Goal: Task Accomplishment & Management: Manage account settings

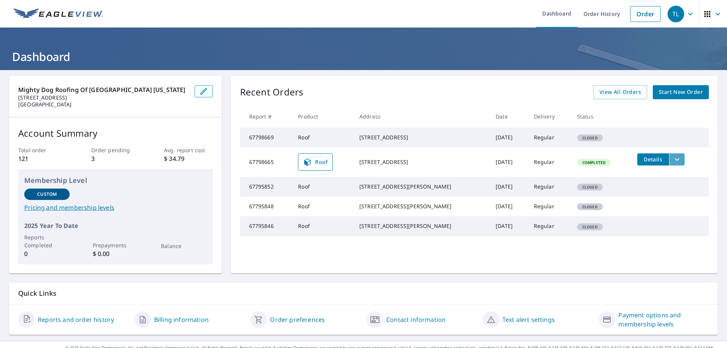
click at [672, 164] on icon "filesDropdownBtn-67798665" at bounding box center [676, 159] width 9 height 9
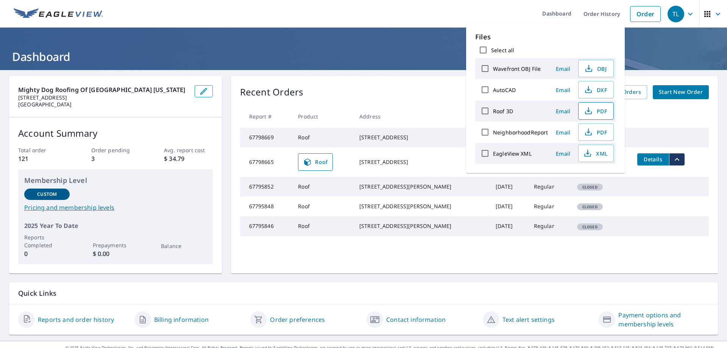
click at [600, 111] on span "PDF" at bounding box center [595, 110] width 24 height 9
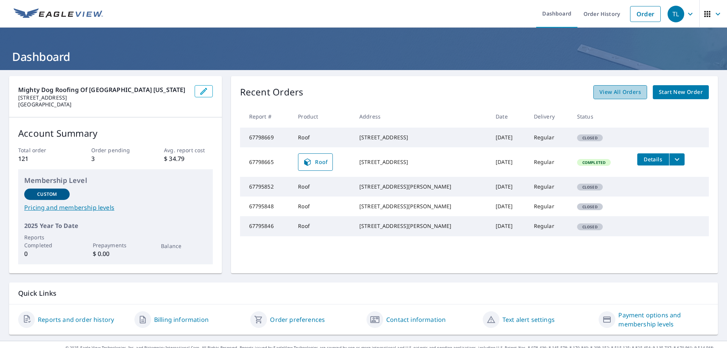
click at [616, 90] on span "View All Orders" at bounding box center [620, 91] width 42 height 9
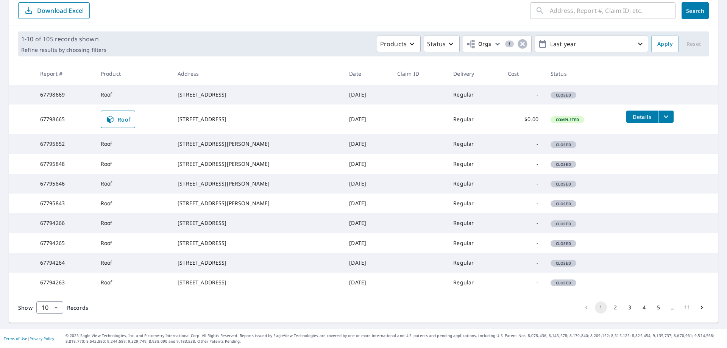
scroll to position [150, 0]
click at [609, 312] on button "2" at bounding box center [615, 307] width 12 height 12
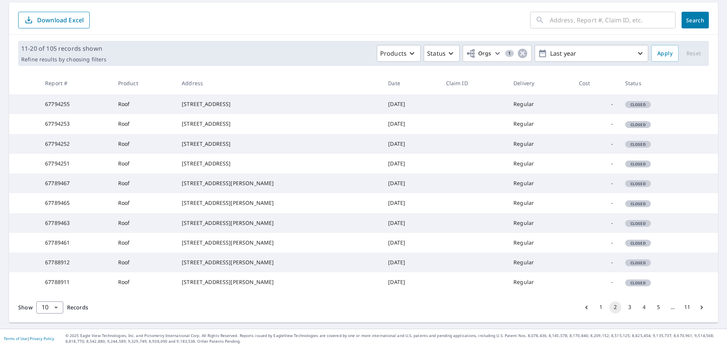
scroll to position [148, 0]
click at [624, 304] on button "3" at bounding box center [629, 307] width 12 height 12
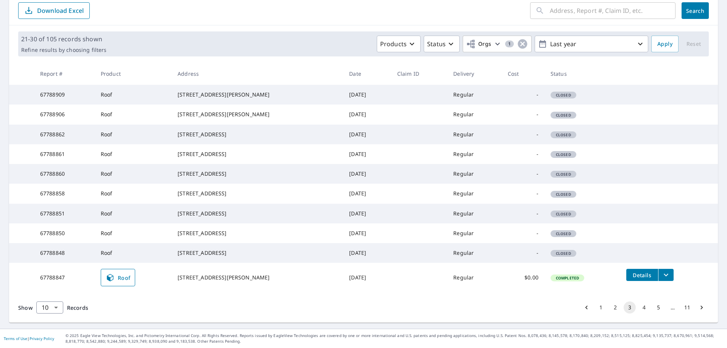
scroll to position [150, 0]
click at [638, 309] on button "4" at bounding box center [644, 307] width 12 height 12
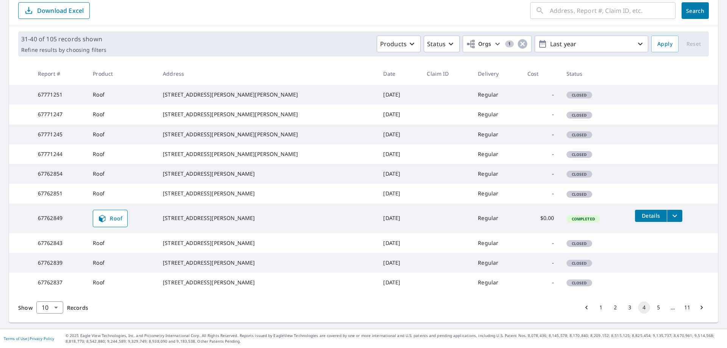
scroll to position [150, 0]
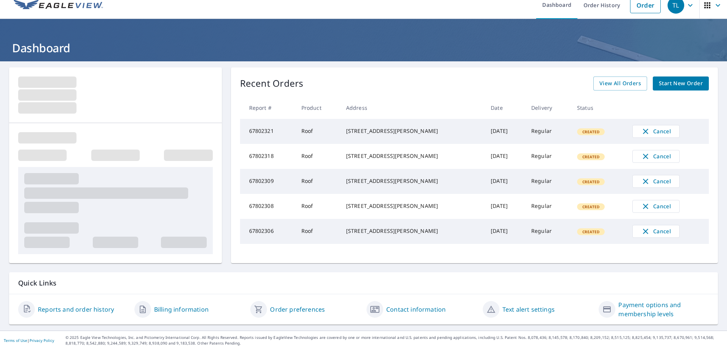
scroll to position [11, 0]
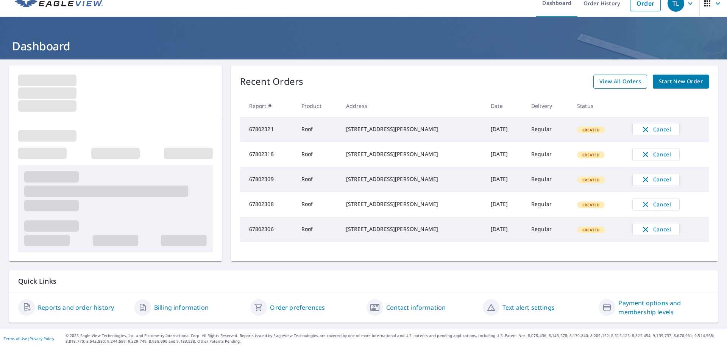
click at [631, 81] on span "View All Orders" at bounding box center [620, 81] width 42 height 9
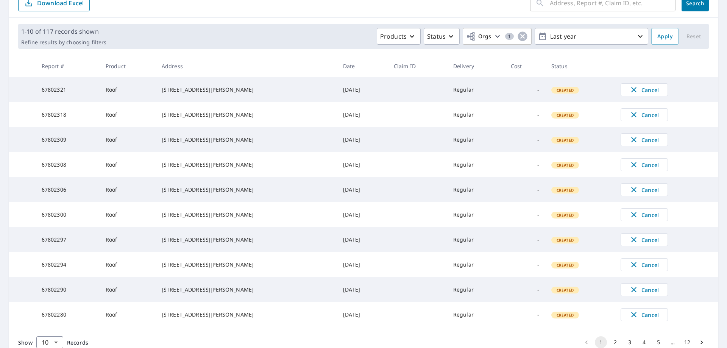
scroll to position [148, 0]
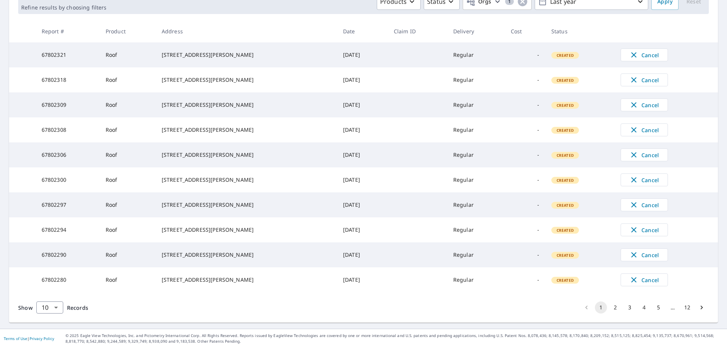
click at [609, 308] on button "2" at bounding box center [615, 307] width 12 height 12
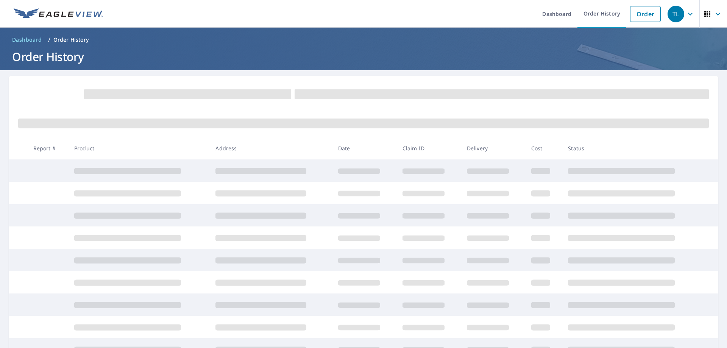
scroll to position [90, 0]
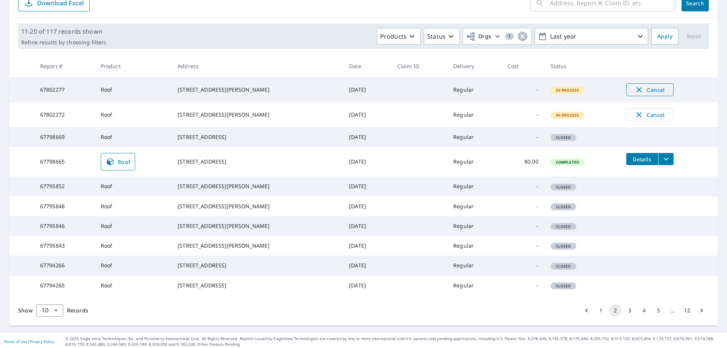
click at [653, 87] on span "Cancel" at bounding box center [649, 89] width 31 height 9
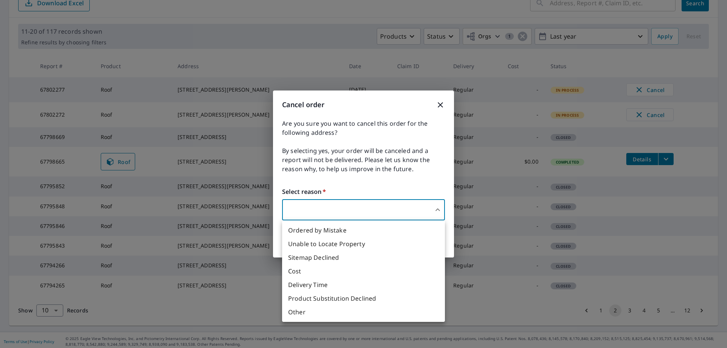
click at [422, 210] on body "TL TL Dashboard Order History Order TL Dashboard / Order History Order History …" at bounding box center [363, 174] width 727 height 348
click at [368, 232] on li "Ordered by Mistake" at bounding box center [363, 230] width 163 height 14
type input "30"
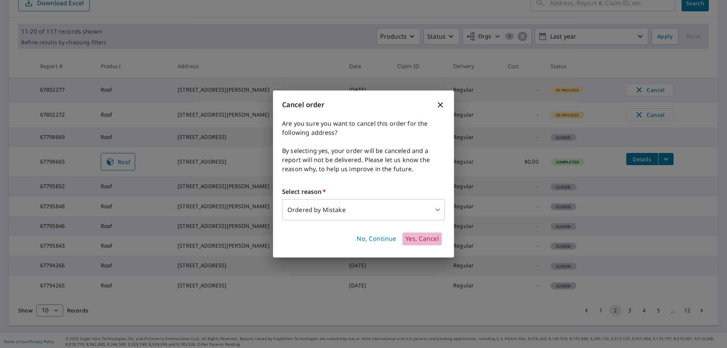
click at [422, 241] on span "Yes, Cancel" at bounding box center [421, 239] width 33 height 8
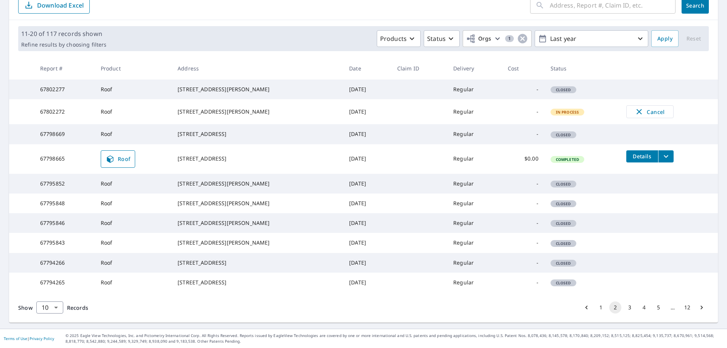
scroll to position [206, 0]
click at [595, 309] on button "1" at bounding box center [601, 307] width 12 height 12
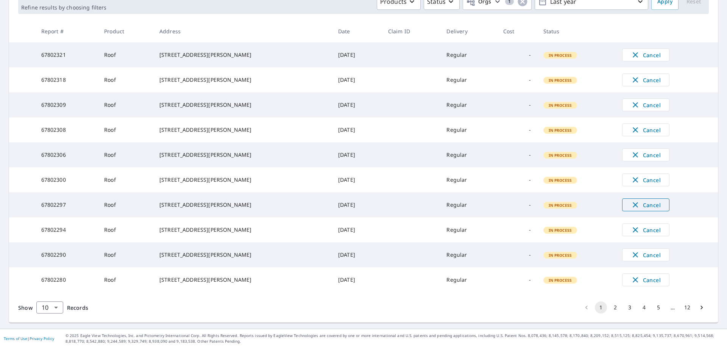
scroll to position [204, 0]
click at [639, 277] on span "Cancel" at bounding box center [645, 279] width 31 height 9
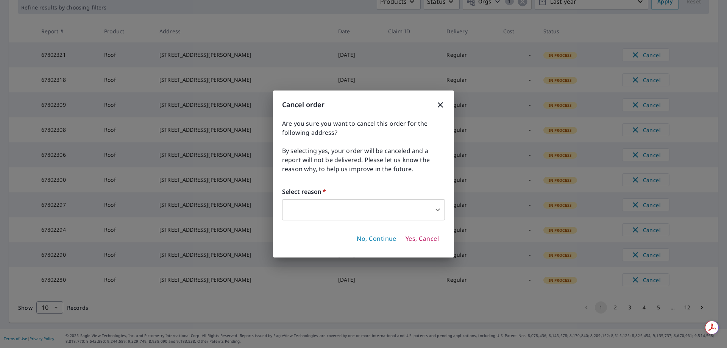
scroll to position [0, 0]
click at [413, 208] on body "TL TL Dashboard Order History Order TL Dashboard / Order History Order History …" at bounding box center [363, 174] width 727 height 348
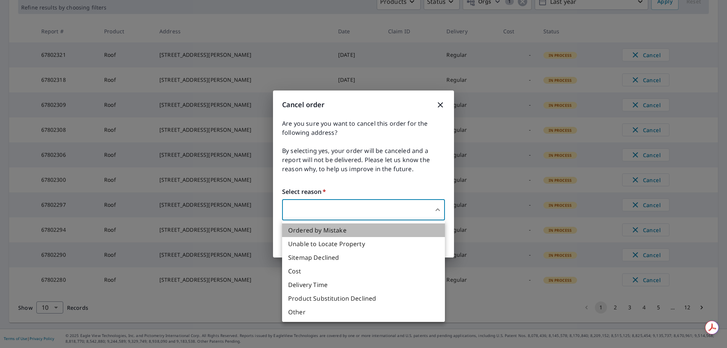
click at [366, 228] on li "Ordered by Mistake" at bounding box center [363, 230] width 163 height 14
type input "30"
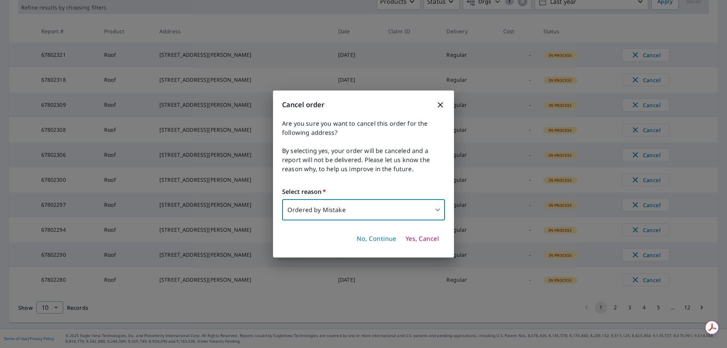
click at [427, 240] on span "Yes, Cancel" at bounding box center [421, 239] width 33 height 8
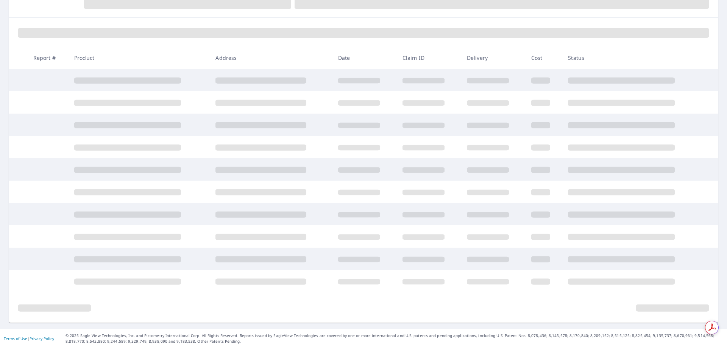
scroll to position [146, 0]
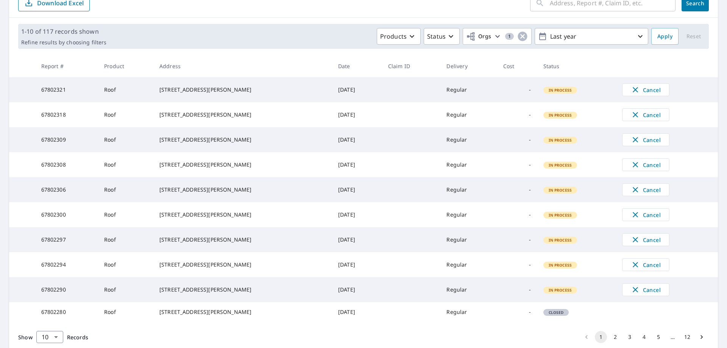
scroll to position [204, 0]
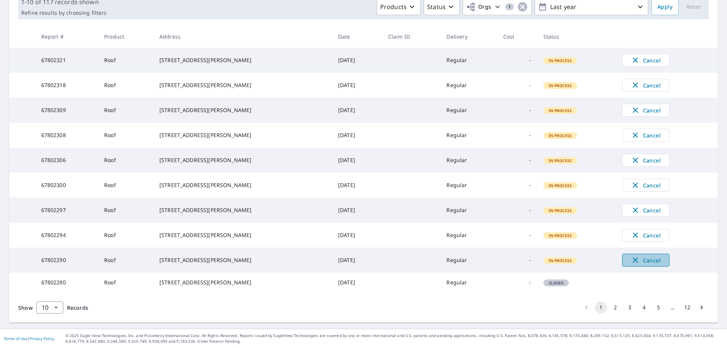
click at [644, 256] on span "Cancel" at bounding box center [645, 260] width 31 height 9
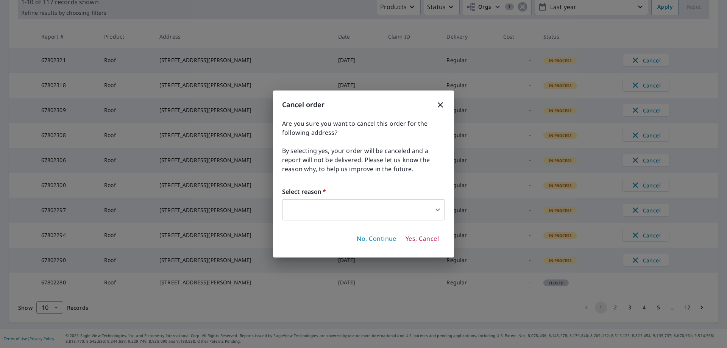
click at [429, 214] on body "TL TL Dashboard Order History Order TL Dashboard / Order History Order History …" at bounding box center [363, 174] width 727 height 348
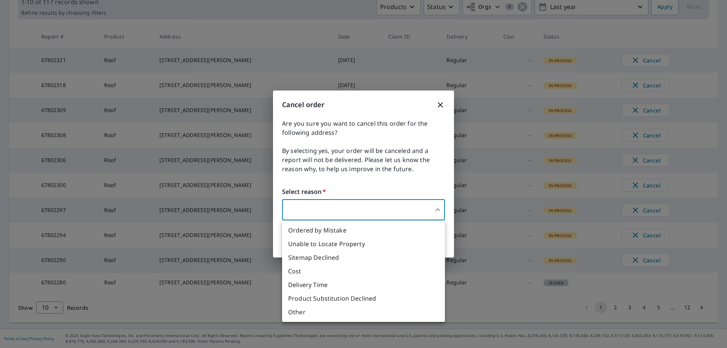
click at [379, 228] on li "Ordered by Mistake" at bounding box center [363, 230] width 163 height 14
type input "30"
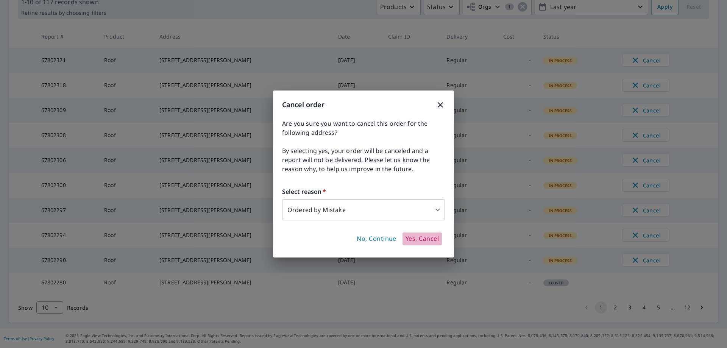
click at [417, 242] on span "Yes, Cancel" at bounding box center [421, 239] width 33 height 8
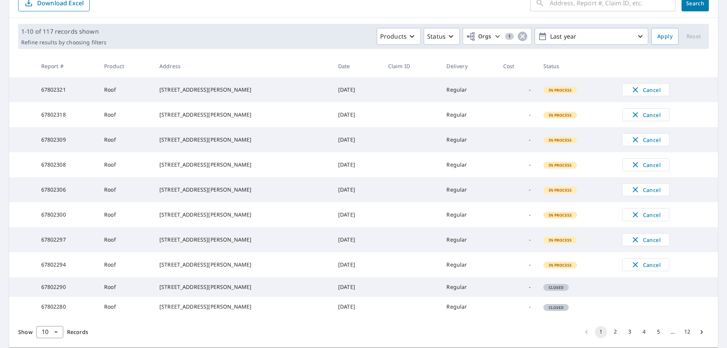
scroll to position [204, 0]
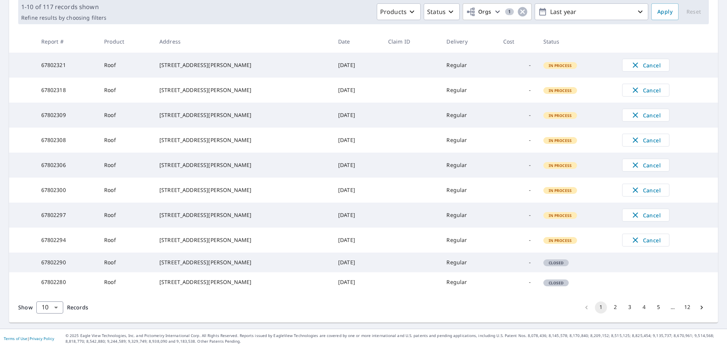
click at [614, 309] on button "2" at bounding box center [615, 307] width 12 height 12
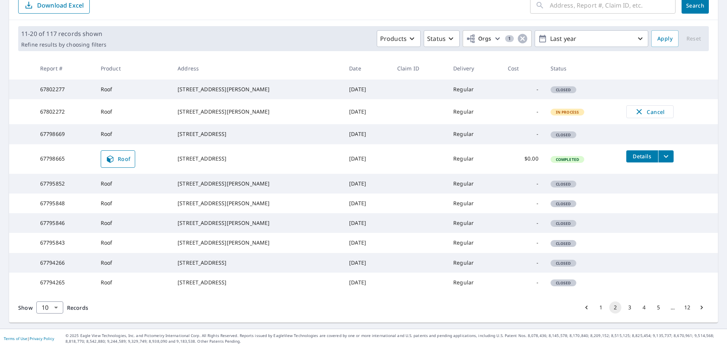
scroll to position [206, 0]
click at [661, 152] on icon "filesDropdownBtn-67798665" at bounding box center [665, 156] width 9 height 9
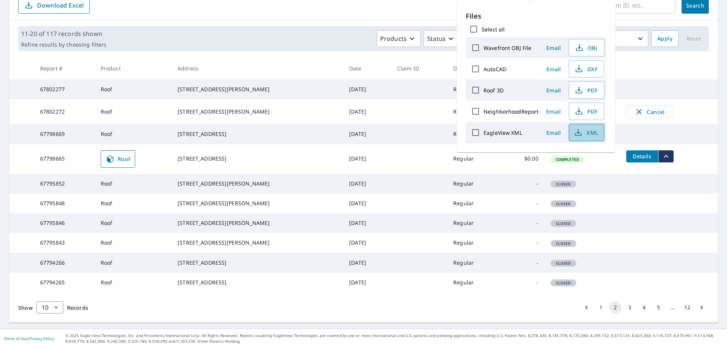
click at [592, 135] on span "XML" at bounding box center [586, 132] width 24 height 9
click at [662, 233] on tr "67795843 Roof [STREET_ADDRESS][PERSON_NAME] [DATE] Regular - Closed" at bounding box center [363, 243] width 709 height 20
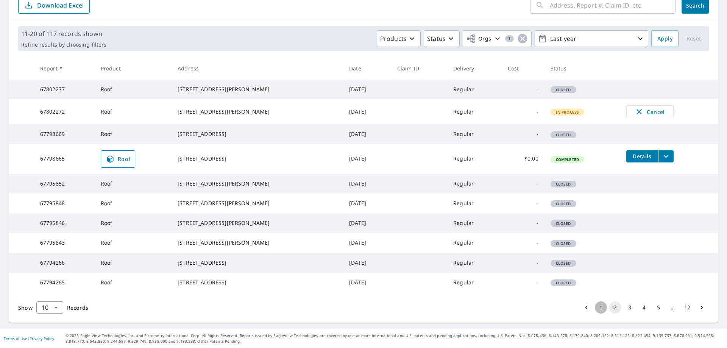
click at [595, 308] on button "1" at bounding box center [601, 307] width 12 height 12
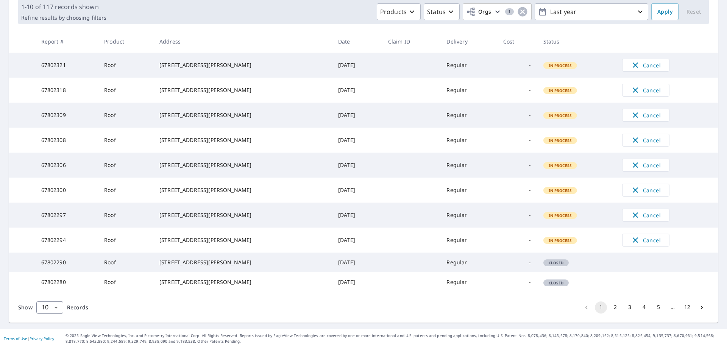
scroll to position [204, 0]
click at [637, 235] on span "Cancel" at bounding box center [645, 239] width 31 height 9
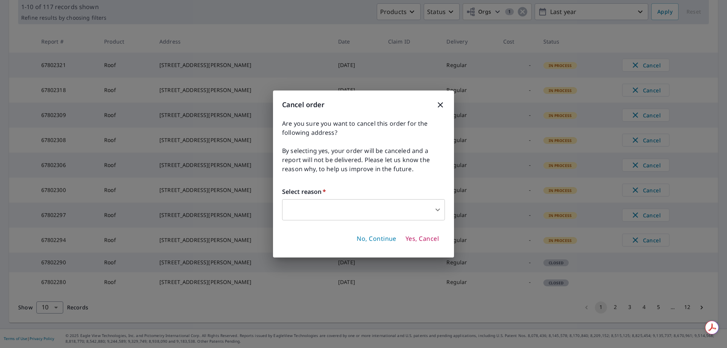
scroll to position [0, 0]
click at [409, 211] on body "TL TL Dashboard Order History Order TL Dashboard / Order History Order History …" at bounding box center [363, 174] width 727 height 348
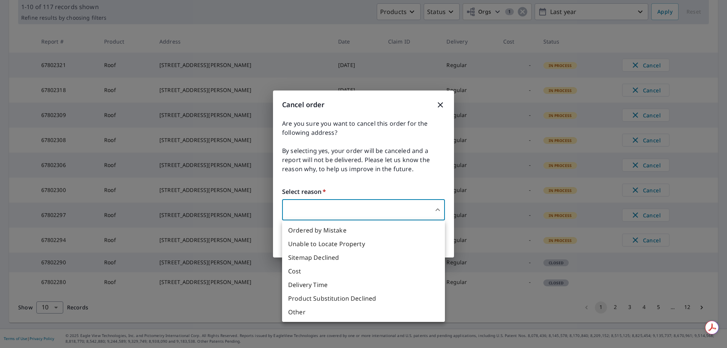
click at [356, 232] on li "Ordered by Mistake" at bounding box center [363, 230] width 163 height 14
type input "30"
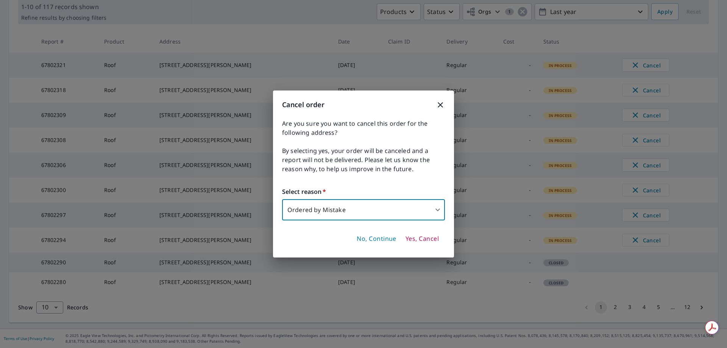
click at [427, 238] on span "Yes, Cancel" at bounding box center [421, 239] width 33 height 8
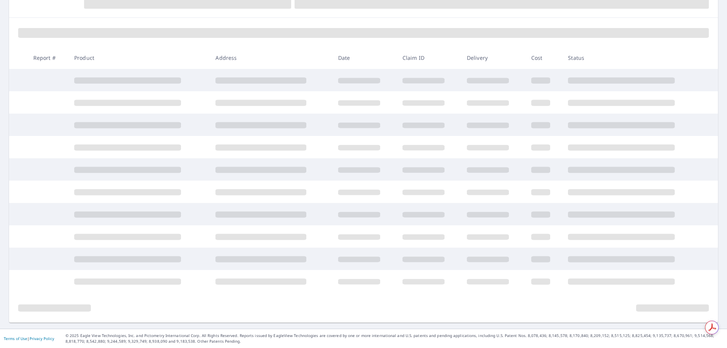
scroll to position [146, 0]
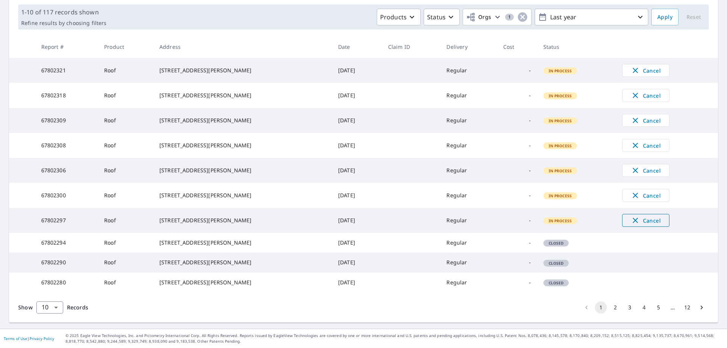
click at [634, 216] on span "Cancel" at bounding box center [645, 220] width 31 height 9
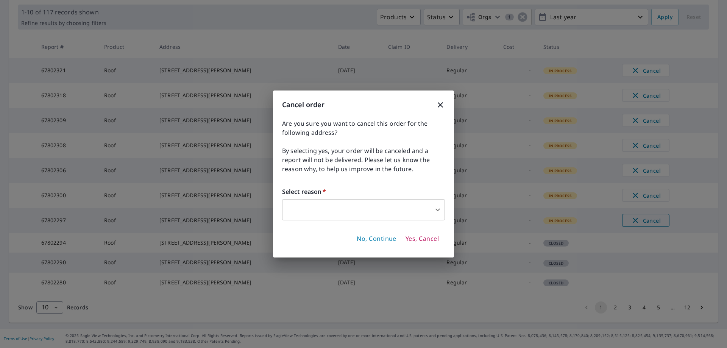
scroll to position [148, 0]
click at [387, 210] on body "TL TL Dashboard Order History Order TL Dashboard / Order History Order History …" at bounding box center [363, 174] width 727 height 348
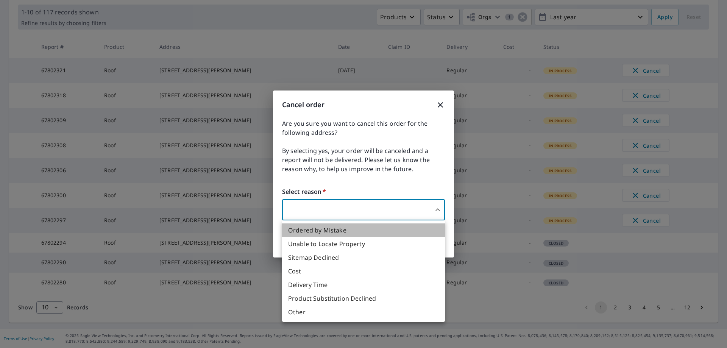
click at [332, 231] on li "Ordered by Mistake" at bounding box center [363, 230] width 163 height 14
type input "30"
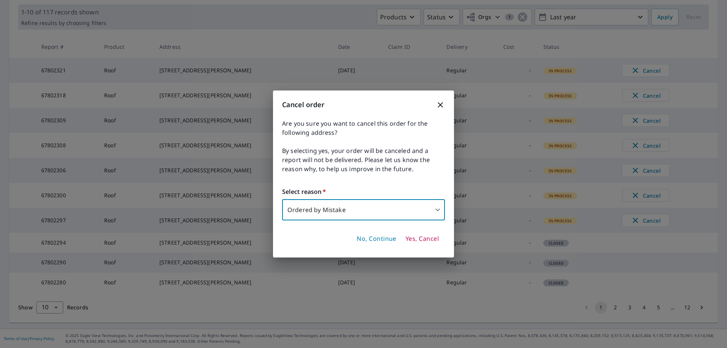
click at [427, 240] on span "Yes, Cancel" at bounding box center [421, 239] width 33 height 8
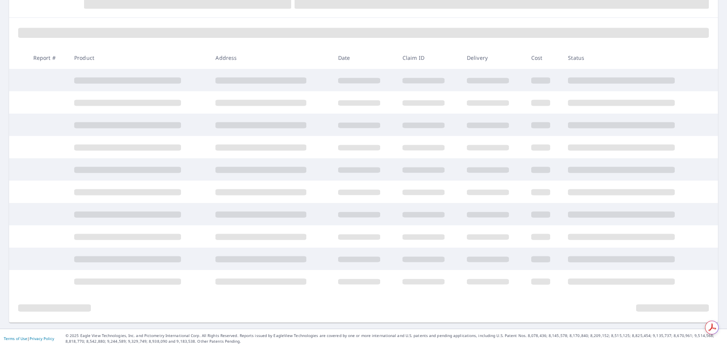
scroll to position [204, 0]
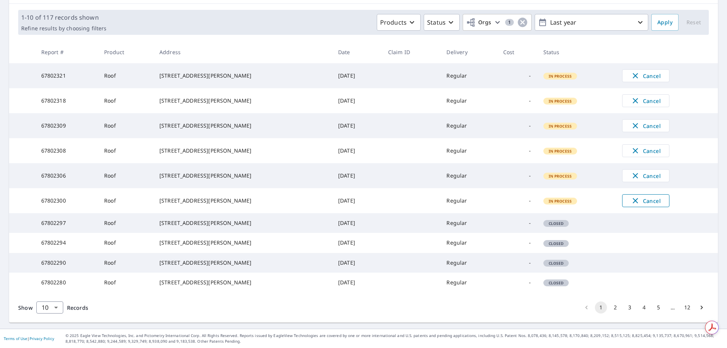
click at [640, 196] on span "Cancel" at bounding box center [645, 200] width 31 height 9
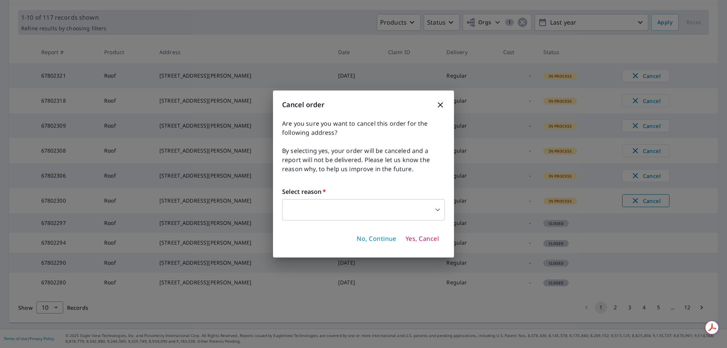
scroll to position [148, 0]
click at [385, 210] on body "TL TL Dashboard Order History Order TL Dashboard / Order History Order History …" at bounding box center [363, 174] width 727 height 348
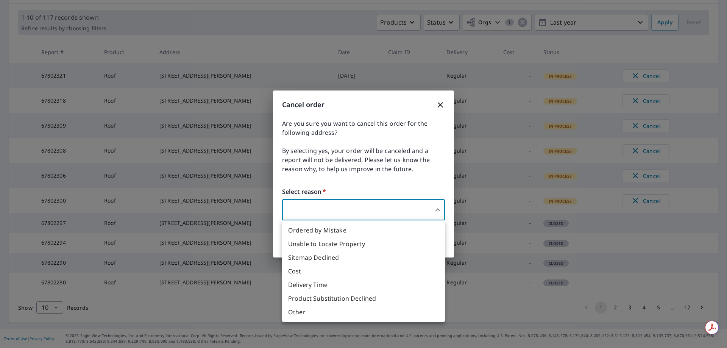
click at [341, 232] on li "Ordered by Mistake" at bounding box center [363, 230] width 163 height 14
type input "30"
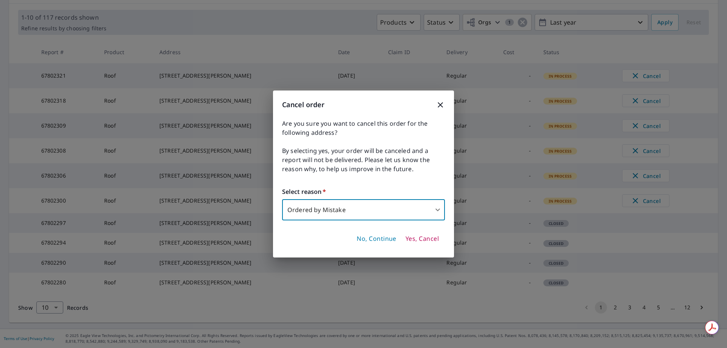
click at [421, 239] on span "Yes, Cancel" at bounding box center [421, 239] width 33 height 8
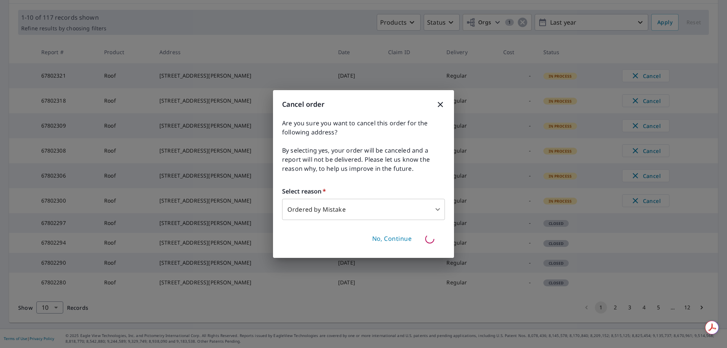
scroll to position [146, 0]
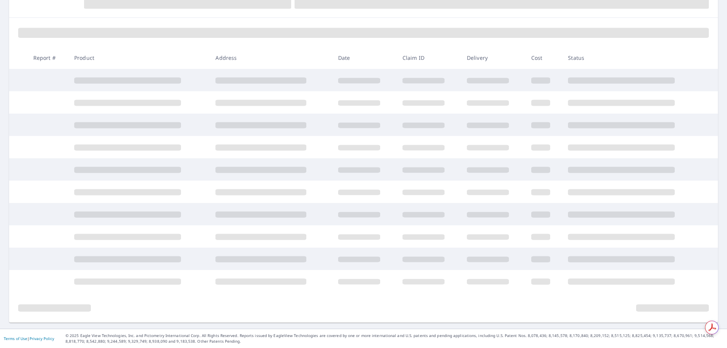
scroll to position [204, 0]
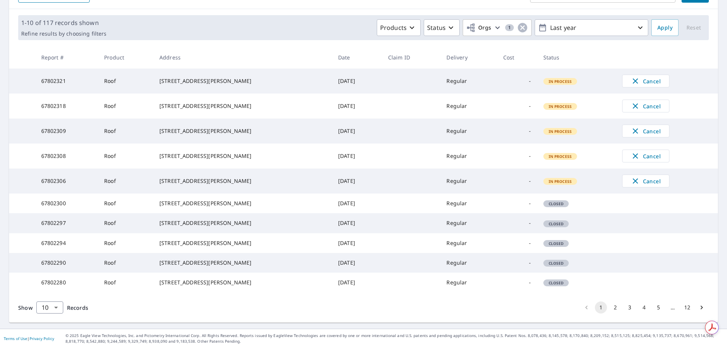
click at [643, 143] on tr "67802308 Roof [STREET_ADDRESS][PERSON_NAME] [DATE] Regular - In Process Cancel" at bounding box center [363, 155] width 709 height 25
click at [644, 176] on span "Cancel" at bounding box center [645, 180] width 31 height 9
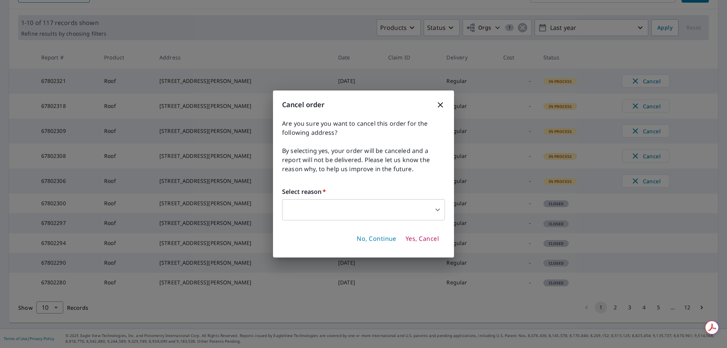
click at [400, 210] on body "TL TL Dashboard Order History Order TL Dashboard / Order History Order History …" at bounding box center [363, 174] width 727 height 348
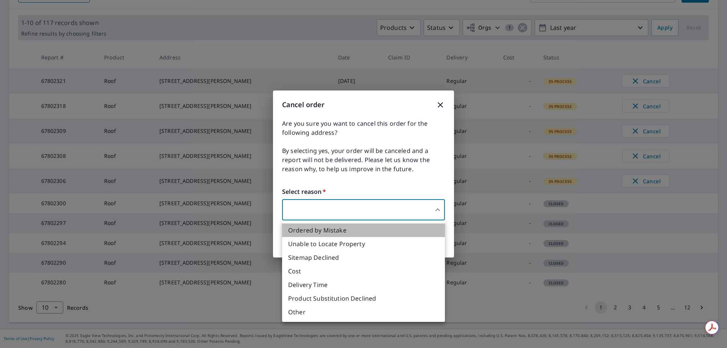
click at [346, 232] on li "Ordered by Mistake" at bounding box center [363, 230] width 163 height 14
type input "30"
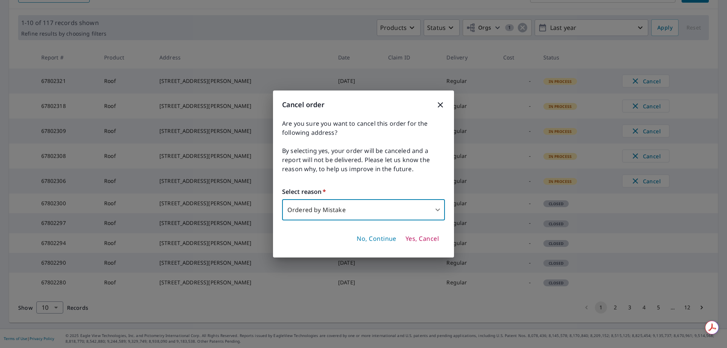
click at [416, 240] on span "Yes, Cancel" at bounding box center [421, 239] width 33 height 8
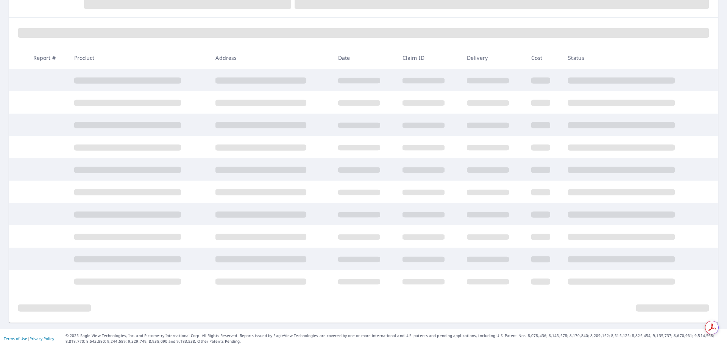
scroll to position [146, 0]
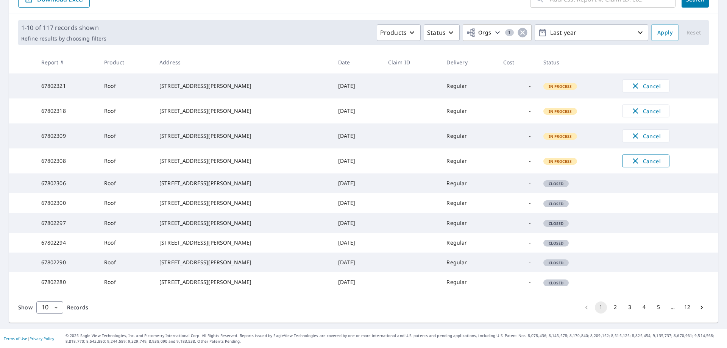
click at [638, 156] on span "Cancel" at bounding box center [645, 160] width 31 height 9
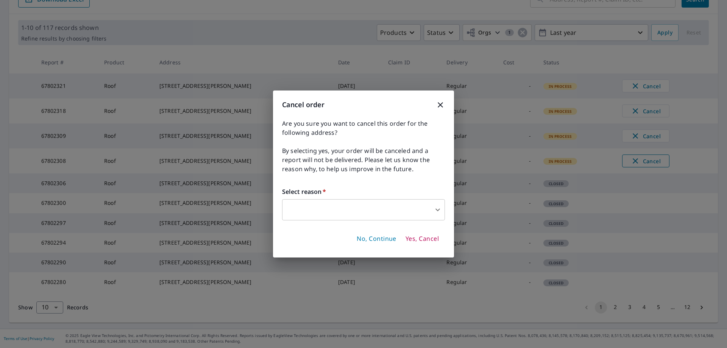
scroll to position [148, 0]
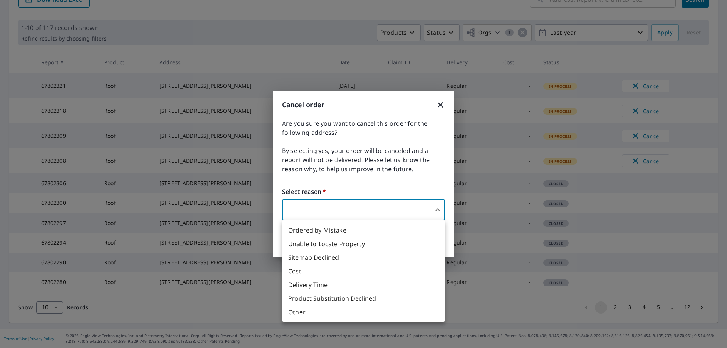
click at [379, 216] on body "TL TL Dashboard Order History Order TL Dashboard / Order History Order History …" at bounding box center [363, 174] width 727 height 348
click at [358, 233] on li "Ordered by Mistake" at bounding box center [363, 230] width 163 height 14
type input "30"
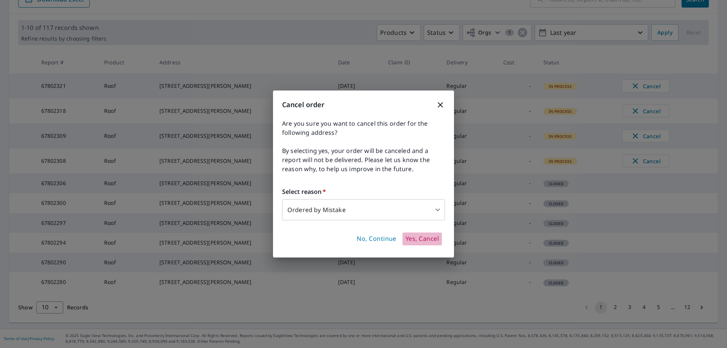
click at [428, 241] on span "Yes, Cancel" at bounding box center [421, 239] width 33 height 8
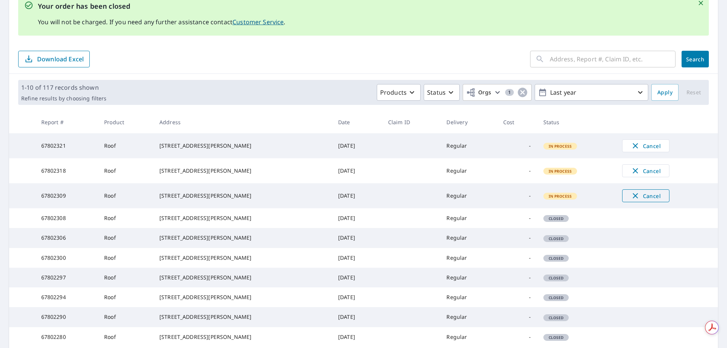
click at [632, 198] on span "Cancel" at bounding box center [645, 195] width 31 height 9
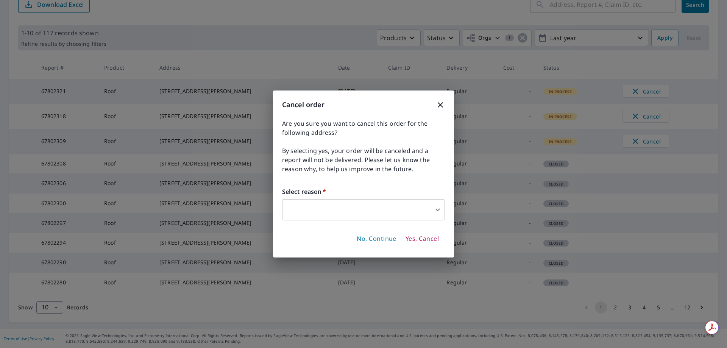
scroll to position [34, 0]
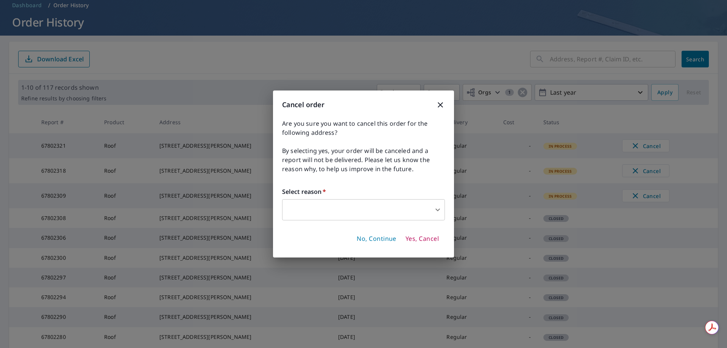
click at [402, 210] on body "TL TL Dashboard Order History Order TL Dashboard / Order History Order History …" at bounding box center [363, 174] width 727 height 348
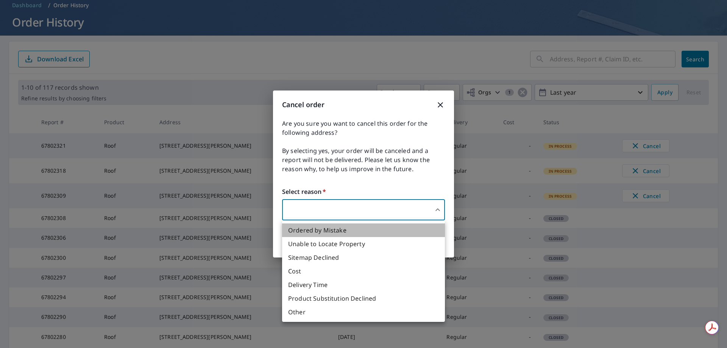
click at [346, 232] on li "Ordered by Mistake" at bounding box center [363, 230] width 163 height 14
type input "30"
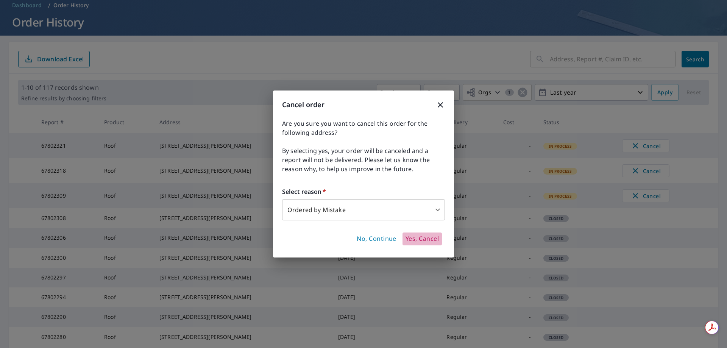
click at [418, 240] on span "Yes, Cancel" at bounding box center [421, 239] width 33 height 8
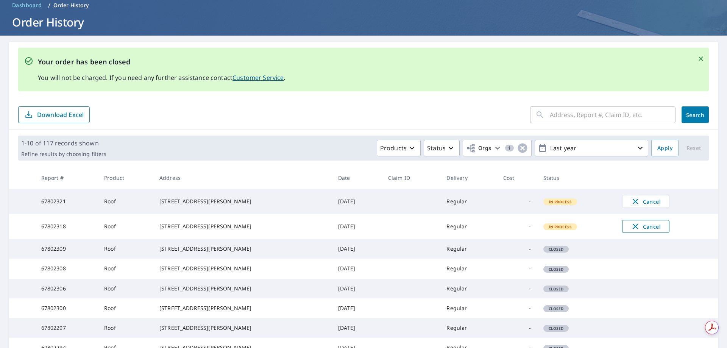
click at [631, 231] on span "Cancel" at bounding box center [645, 226] width 31 height 9
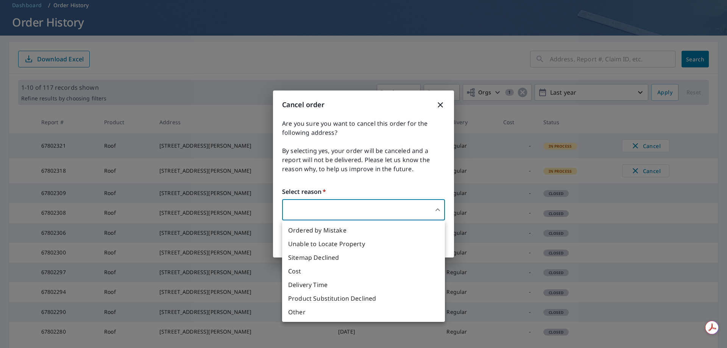
click at [408, 220] on body "TL TL Dashboard Order History Order TL Dashboard / Order History Order History …" at bounding box center [363, 174] width 727 height 348
click at [344, 233] on li "Ordered by Mistake" at bounding box center [363, 230] width 163 height 14
type input "30"
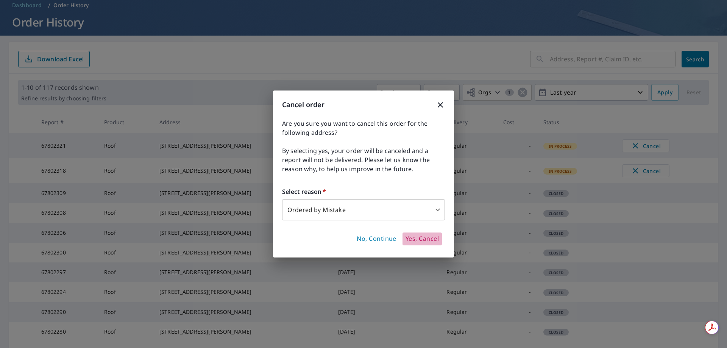
click at [425, 237] on span "Yes, Cancel" at bounding box center [421, 239] width 33 height 8
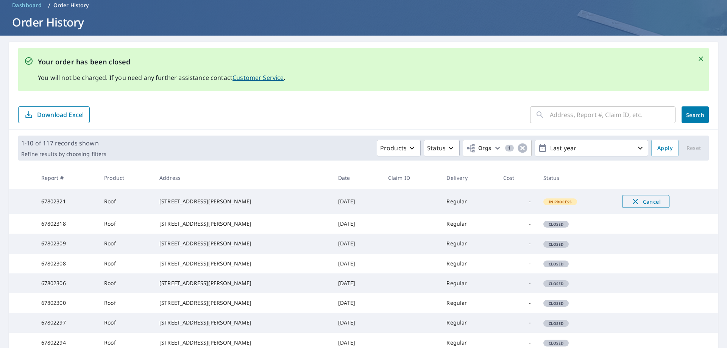
click at [641, 205] on span "Cancel" at bounding box center [645, 201] width 31 height 9
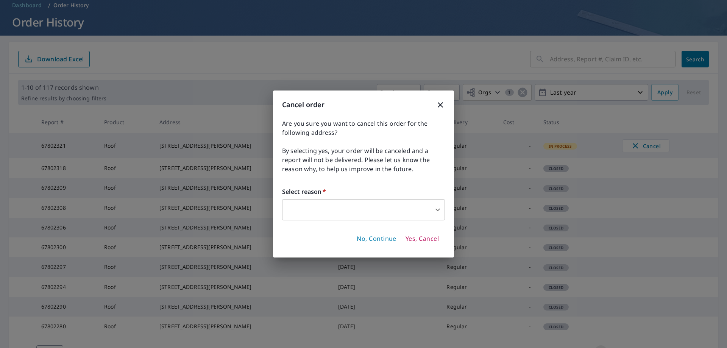
click at [432, 207] on body "TL TL Dashboard Order History Order TL Dashboard / Order History Order History …" at bounding box center [363, 174] width 727 height 348
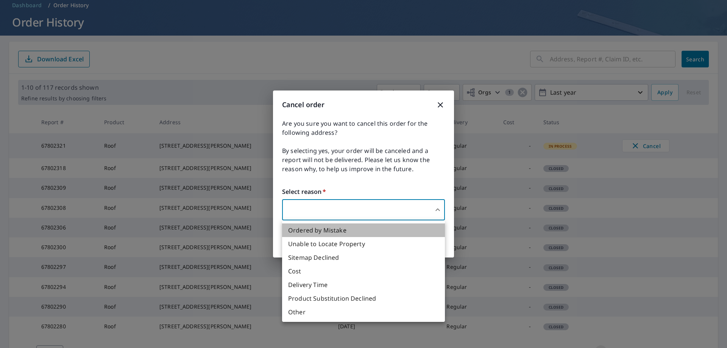
click at [389, 228] on li "Ordered by Mistake" at bounding box center [363, 230] width 163 height 14
type input "30"
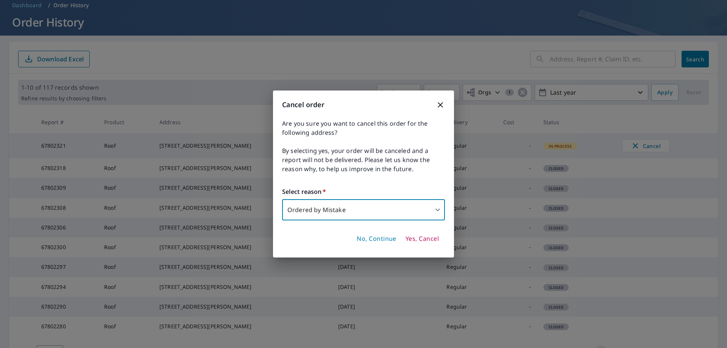
click at [420, 239] on span "Yes, Cancel" at bounding box center [421, 239] width 33 height 8
